Goal: Task Accomplishment & Management: Manage account settings

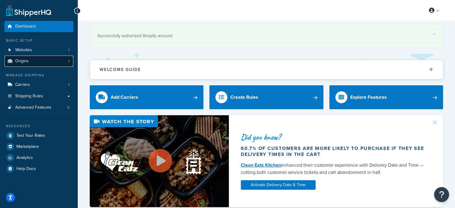
click at [35, 58] on link "Origins 1" at bounding box center [38, 61] width 69 height 11
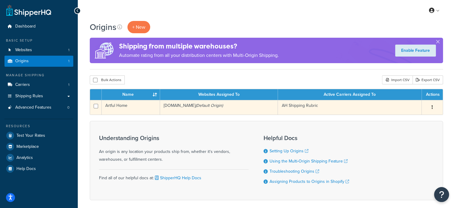
click at [291, 108] on td "AH Shipping Rubric" at bounding box center [350, 107] width 144 height 15
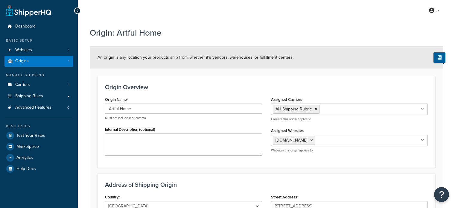
select select "49"
click at [48, 95] on link "Shipping Rules" at bounding box center [38, 96] width 69 height 11
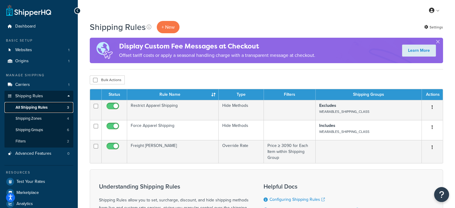
click at [47, 109] on span "All Shipping Rules" at bounding box center [32, 107] width 32 height 5
click at [38, 91] on link "Shipping Rules" at bounding box center [38, 96] width 69 height 11
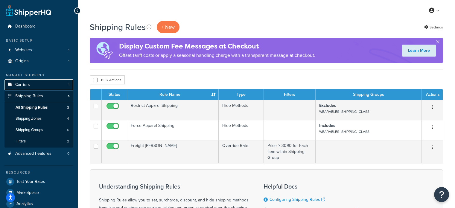
click at [39, 86] on link "Carriers 1" at bounding box center [38, 84] width 69 height 11
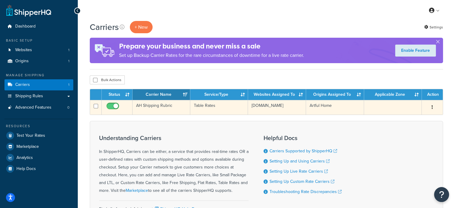
click at [287, 115] on td "[DOMAIN_NAME]" at bounding box center [277, 107] width 58 height 15
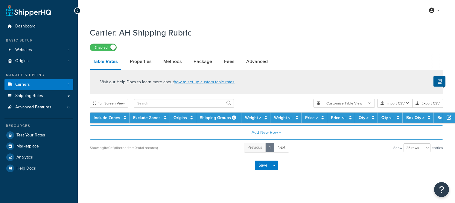
select select "25"
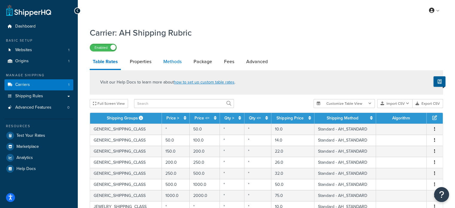
click at [171, 65] on link "Methods" at bounding box center [172, 61] width 24 height 14
select select "25"
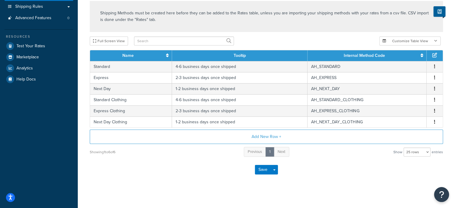
scroll to position [90, 0]
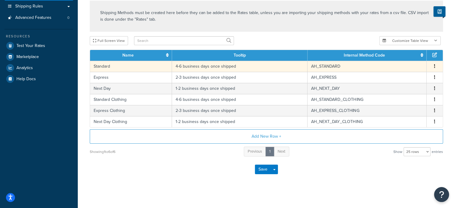
click at [432, 66] on span "Edit Delete" at bounding box center [434, 66] width 9 height 7
click at [434, 68] on button "button" at bounding box center [434, 66] width 5 height 7
click at [411, 63] on div "Edit" at bounding box center [404, 61] width 42 height 12
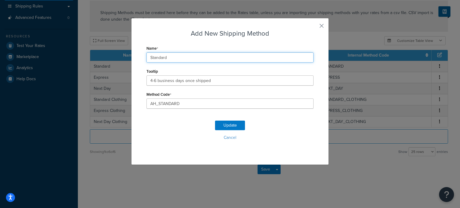
click at [199, 54] on input "Standard" at bounding box center [229, 57] width 167 height 10
click at [313, 27] on button "button" at bounding box center [312, 27] width 1 height 1
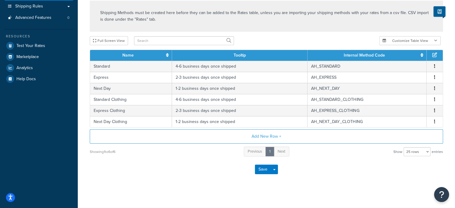
click at [273, 191] on div "Carrier: AH Shipping Rubric Enabled Table Rates Properties Methods Package Fees…" at bounding box center [266, 65] width 377 height 262
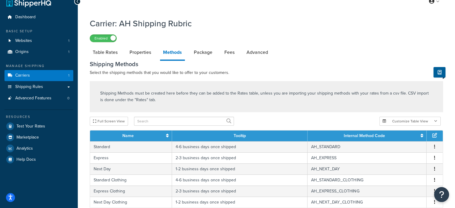
scroll to position [0, 0]
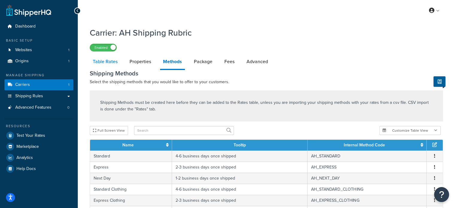
click at [105, 65] on link "Table Rates" at bounding box center [105, 61] width 31 height 14
select select "25"
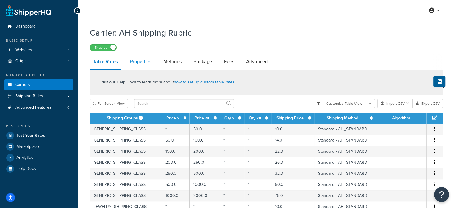
click at [137, 63] on link "Properties" at bounding box center [141, 61] width 28 height 14
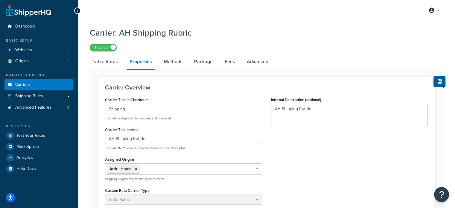
click at [338, 178] on div "Carrier Title in Checkout Shipping This will be displayed to customers at check…" at bounding box center [267, 155] width 332 height 120
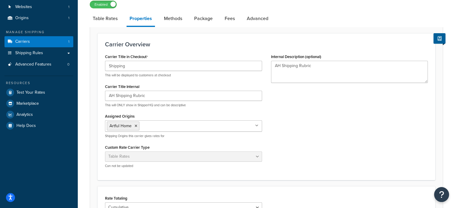
scroll to position [60, 0]
